Goal: Find specific page/section: Find specific page/section

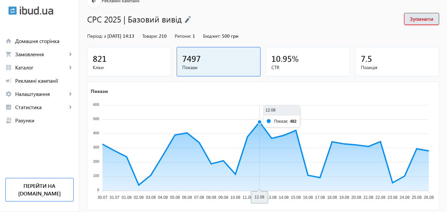
scroll to position [33, 0]
